Goal: Contribute content: Contribute content

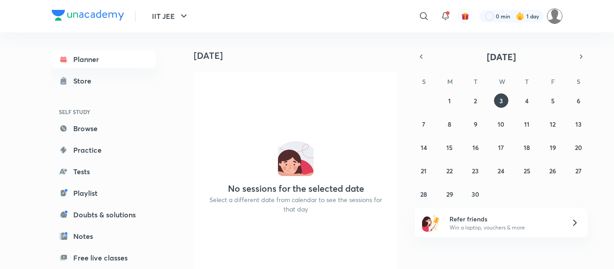
click at [558, 19] on img at bounding box center [554, 16] width 15 height 15
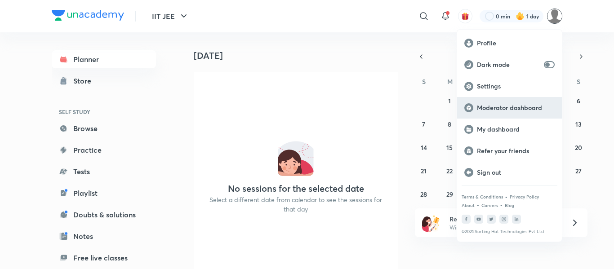
click at [501, 109] on p "Moderator dashboard" at bounding box center [516, 108] width 78 height 8
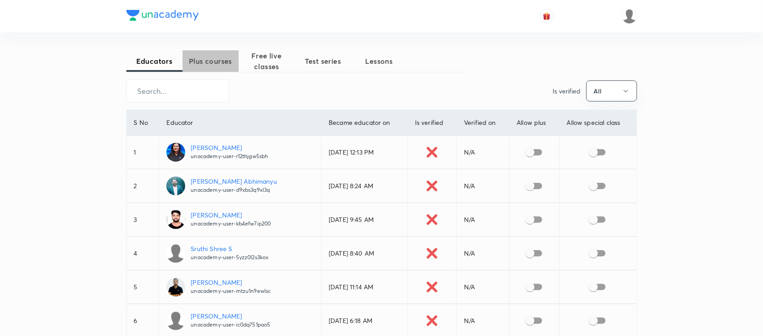
drag, startPoint x: 171, startPoint y: 49, endPoint x: 214, endPoint y: 62, distance: 44.4
click at [214, 62] on span "Plus courses" at bounding box center [210, 61] width 56 height 11
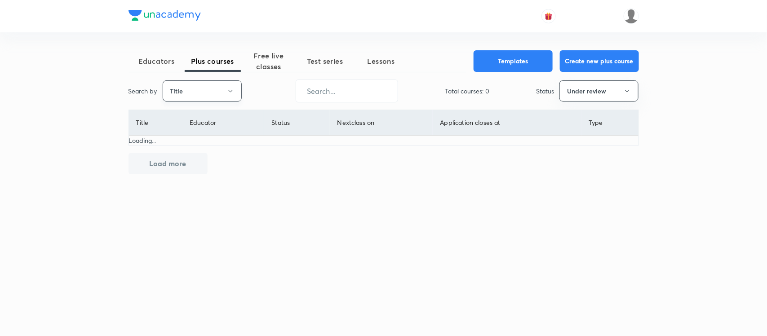
click at [202, 88] on button "Title" at bounding box center [202, 90] width 79 height 21
click at [198, 131] on span "Username" at bounding box center [202, 134] width 67 height 9
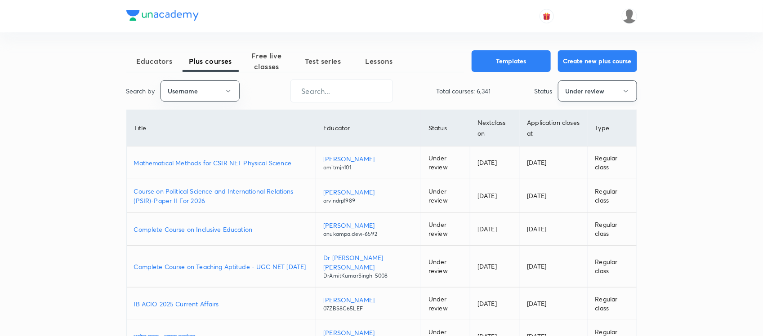
click at [563, 99] on button "Under review" at bounding box center [597, 90] width 79 height 21
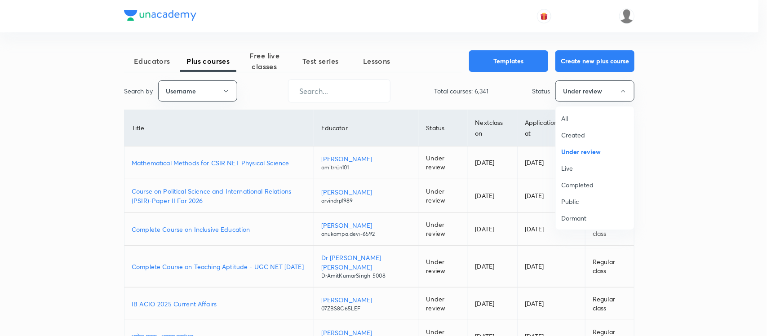
click at [562, 117] on span "All" at bounding box center [594, 118] width 67 height 9
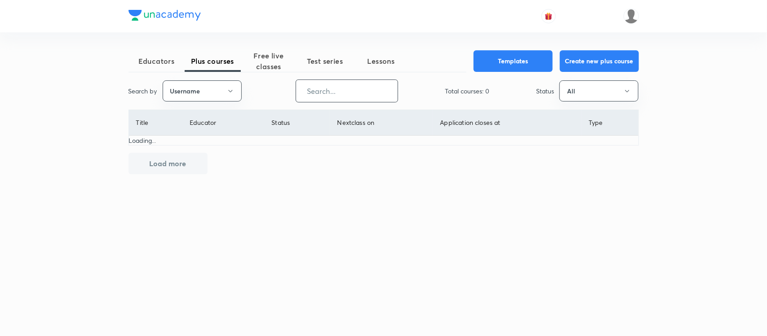
click at [328, 93] on input "text" at bounding box center [347, 91] width 102 height 23
paste input "chandnimehra27-8181"
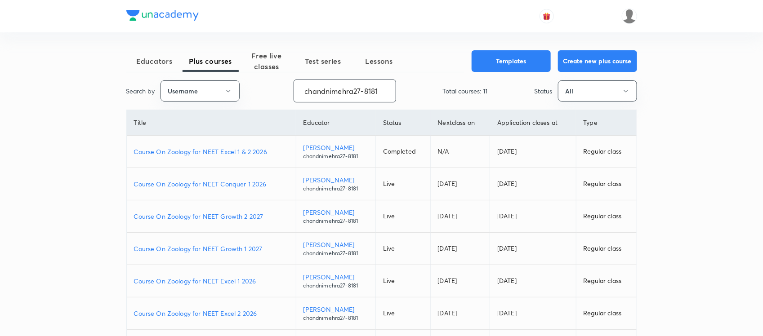
type input "chandnimehra27-8181"
click at [204, 183] on p "Course On Zoology for NEET Conquer 1 2026" at bounding box center [211, 183] width 155 height 9
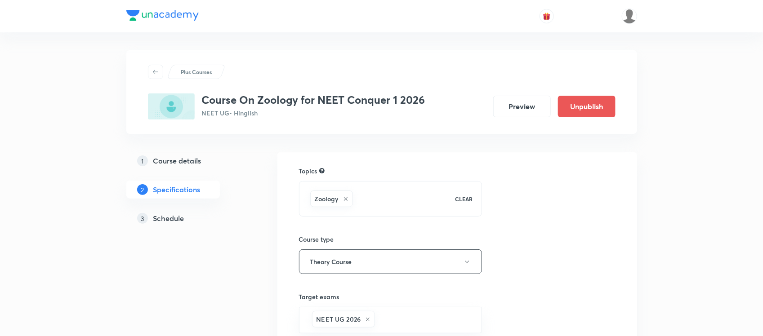
click at [167, 213] on h5 "Schedule" at bounding box center [168, 218] width 31 height 11
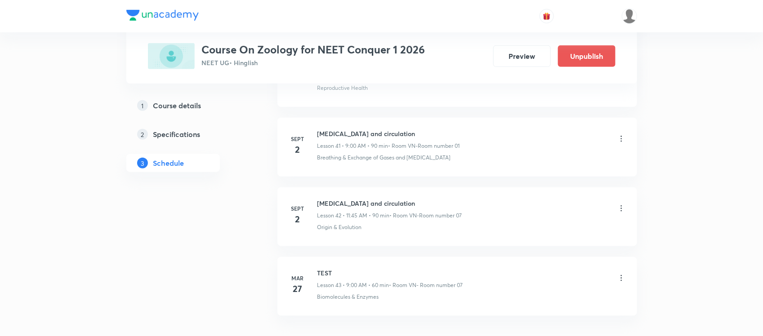
scroll to position [3316, 0]
click at [625, 142] on li "Sept 2 Body fluids and circulation Lesson 41 • 9:00 AM • 90 min • Room VN-Room …" at bounding box center [457, 146] width 360 height 59
click at [621, 143] on icon at bounding box center [621, 138] width 9 height 9
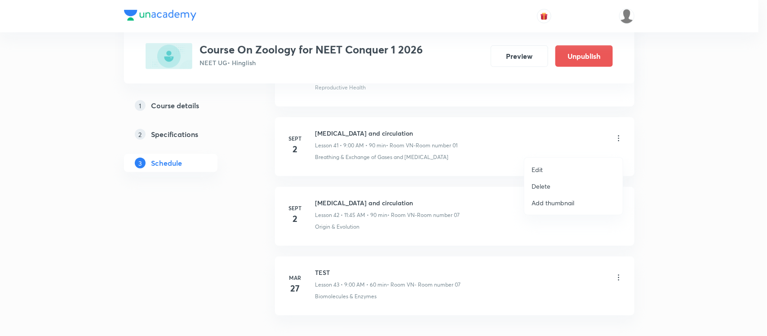
click at [545, 171] on li "Edit" at bounding box center [573, 169] width 98 height 17
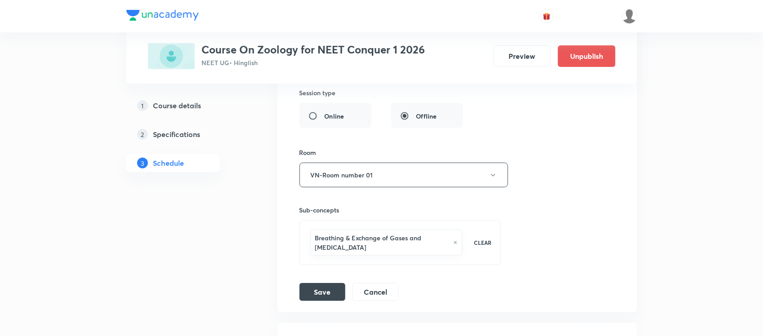
scroll to position [3123, 0]
click at [378, 299] on button "Cancel" at bounding box center [375, 290] width 46 height 18
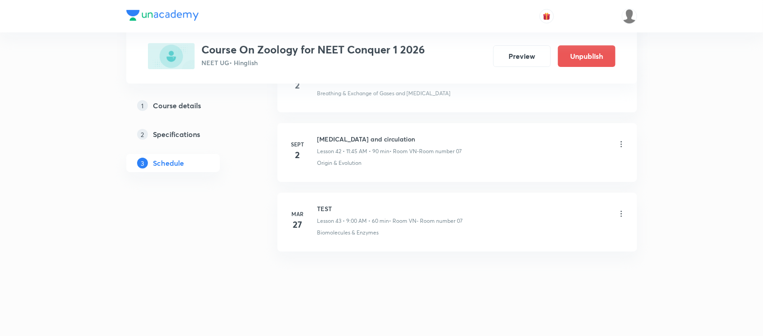
click at [354, 142] on h6 "Body fluids and circulation" at bounding box center [389, 138] width 145 height 9
copy h6 "Body fluids and circulation"
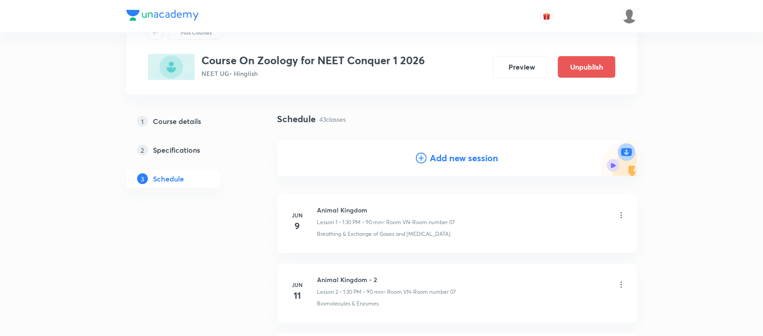
scroll to position [0, 0]
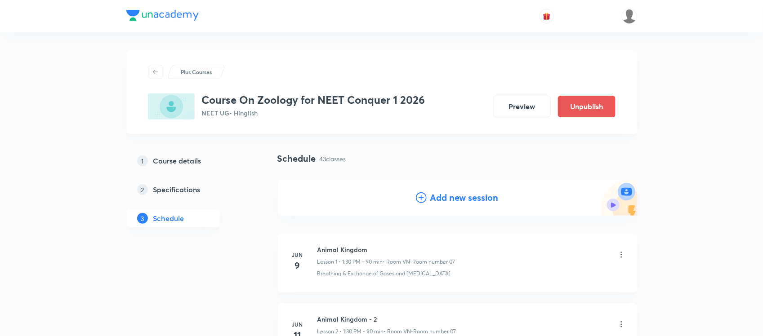
click at [452, 198] on h4 "Add new session" at bounding box center [464, 197] width 68 height 13
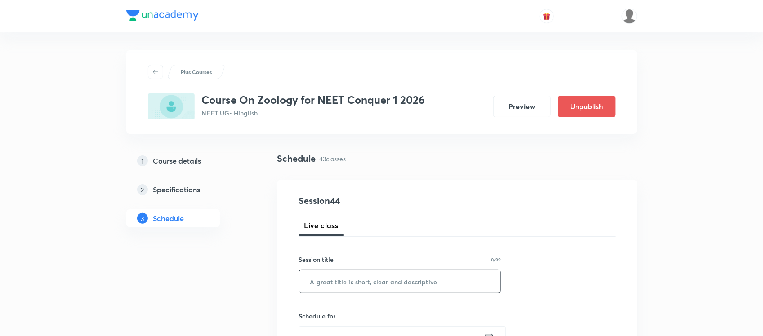
click at [355, 281] on input "text" at bounding box center [399, 281] width 201 height 23
paste input "Body fluids and circulation"
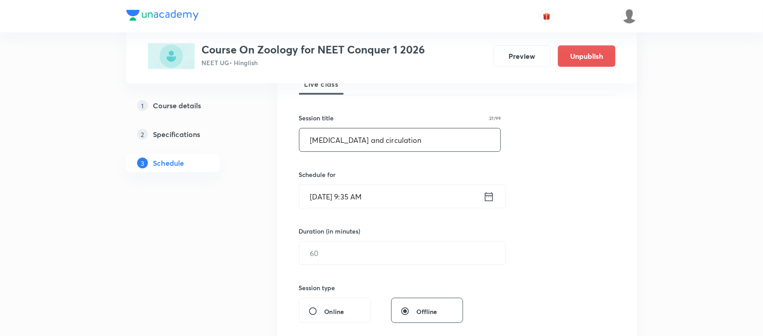
scroll to position [143, 0]
type input "Body fluids and circulation"
click at [325, 252] on input "text" at bounding box center [402, 251] width 206 height 23
type input "60"
drag, startPoint x: 378, startPoint y: 183, endPoint x: 375, endPoint y: 202, distance: 19.5
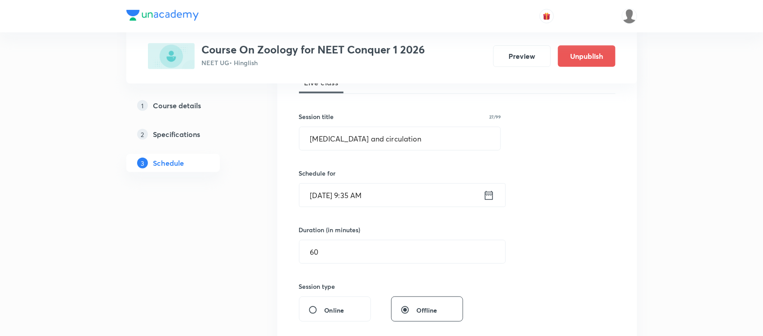
click at [375, 202] on div "Sept 3, 2025, 9:35 AM ​" at bounding box center [402, 195] width 207 height 24
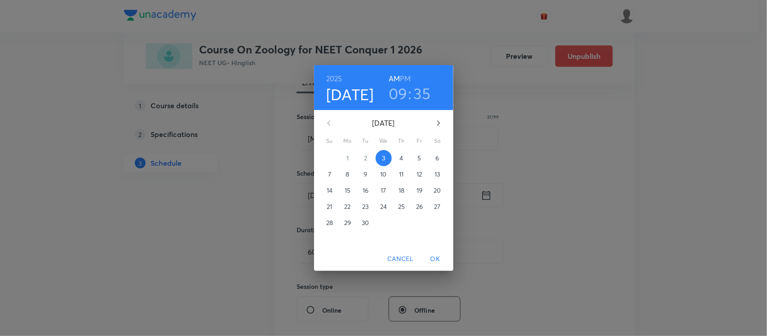
click at [376, 202] on span "24" at bounding box center [384, 206] width 16 height 9
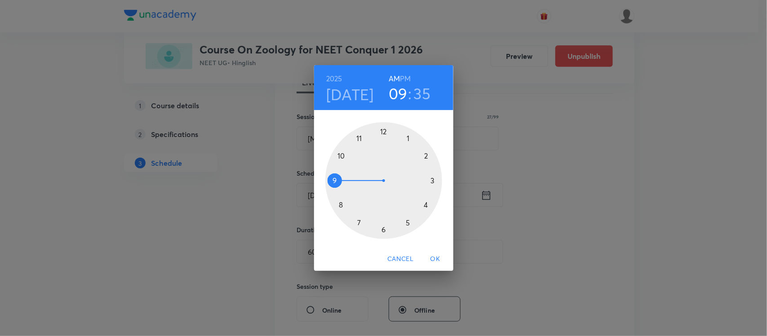
click at [356, 90] on h4 "Sep 24" at bounding box center [350, 94] width 48 height 19
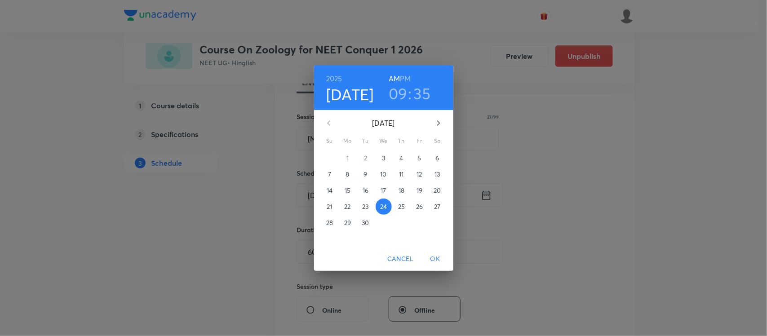
click at [387, 156] on span "3" at bounding box center [384, 158] width 16 height 9
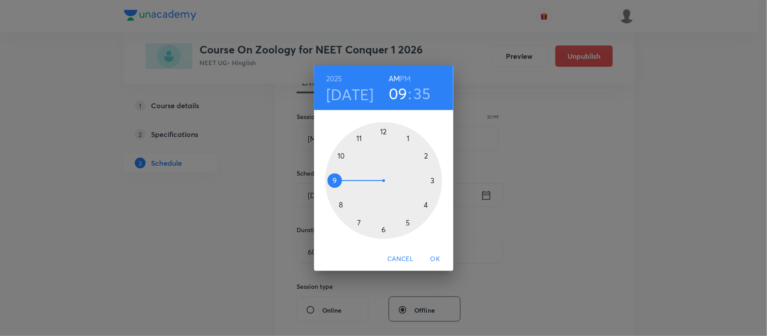
click at [425, 97] on h3 "35" at bounding box center [422, 93] width 17 height 19
drag, startPoint x: 367, startPoint y: 215, endPoint x: 351, endPoint y: 214, distance: 15.3
click at [351, 214] on div at bounding box center [383, 180] width 117 height 117
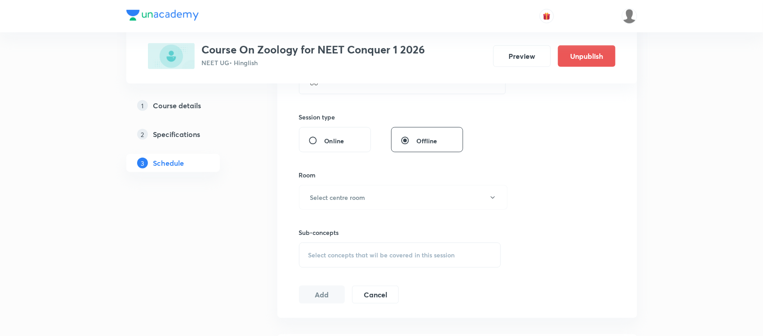
scroll to position [313, 0]
click at [381, 209] on button "Select centre room" at bounding box center [403, 197] width 209 height 25
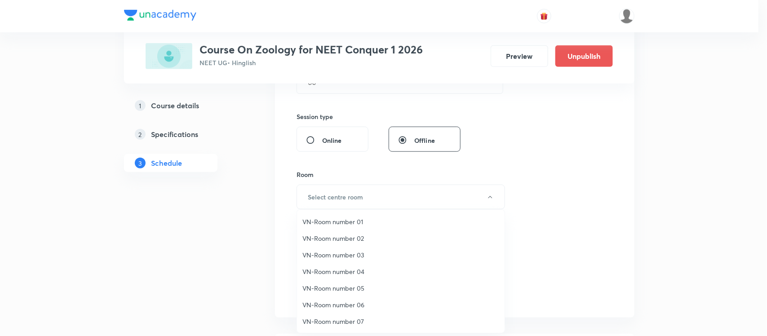
click at [357, 220] on span "VN-Room number 01" at bounding box center [400, 221] width 197 height 9
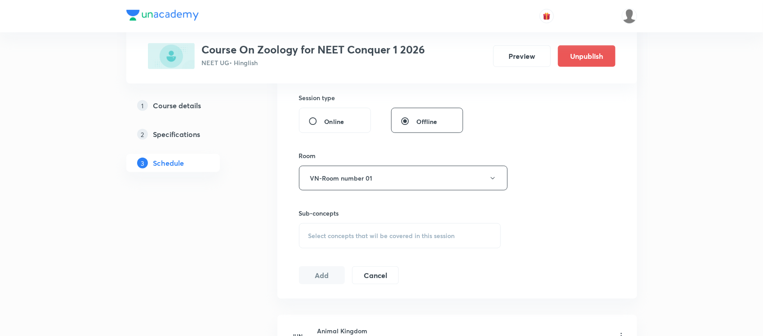
scroll to position [342, 0]
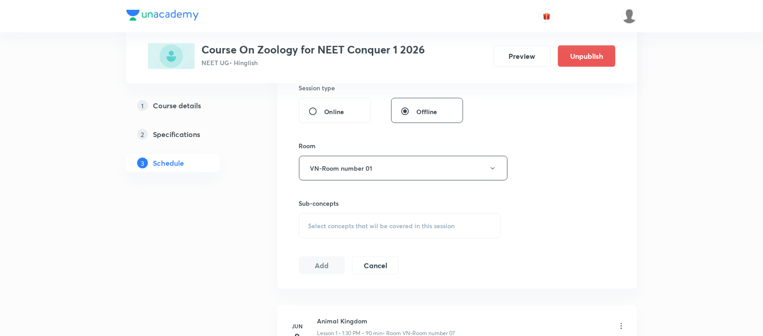
click at [340, 227] on span "Select concepts that wil be covered in this session" at bounding box center [381, 225] width 147 height 7
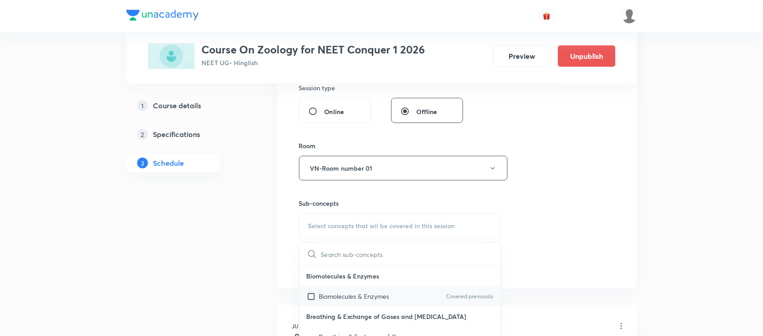
click at [327, 288] on div "Biomolecules & Enzymes Covered previously" at bounding box center [399, 296] width 201 height 20
checkbox input "true"
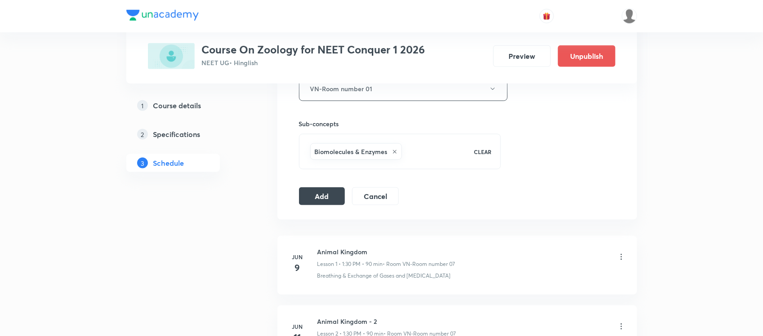
scroll to position [423, 0]
click at [315, 204] on div "Add Cancel" at bounding box center [352, 195] width 107 height 18
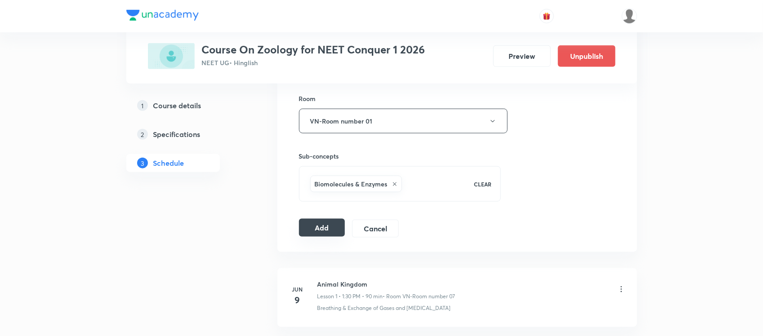
scroll to position [386, 0]
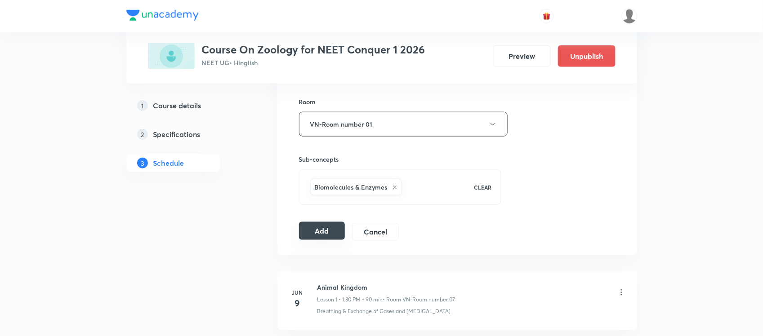
click at [317, 239] on button "Add" at bounding box center [322, 231] width 46 height 18
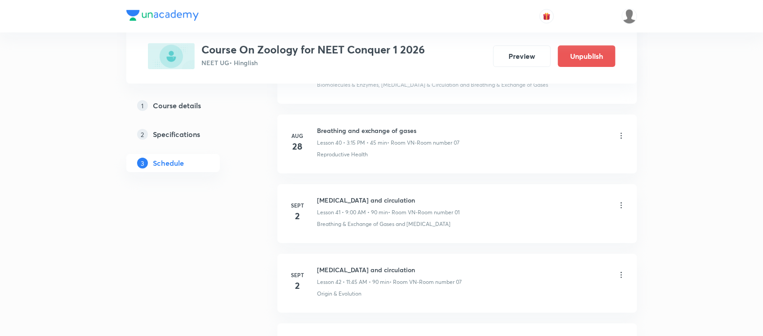
scroll to position [3044, 0]
